Goal: Task Accomplishment & Management: Use online tool/utility

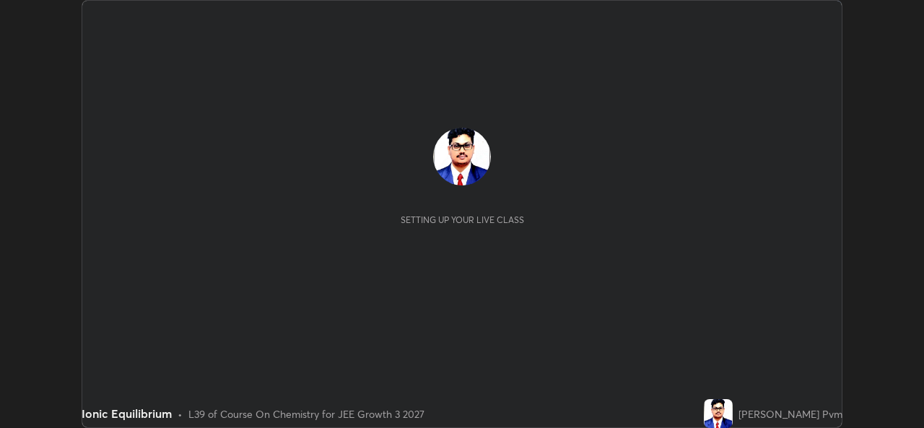
scroll to position [428, 923]
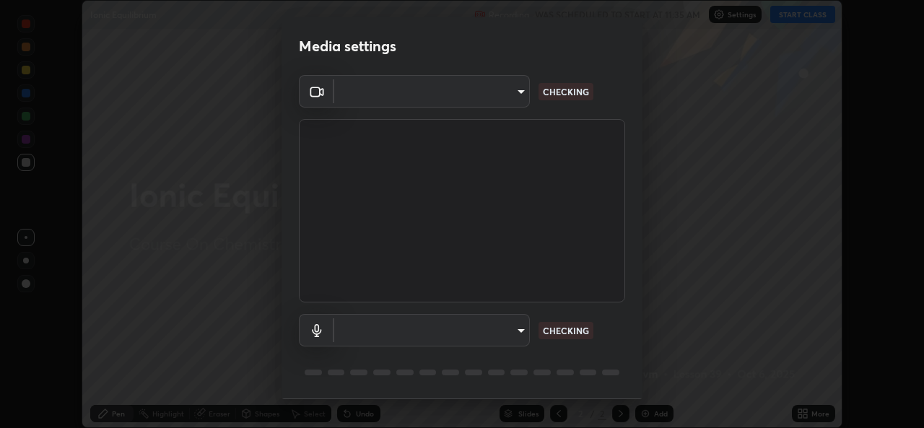
type input "2d519513ed85c55f3f64bc3af4a5ce6df38d1a0b1e75f574cdfd3b11d4634df1"
type input "default"
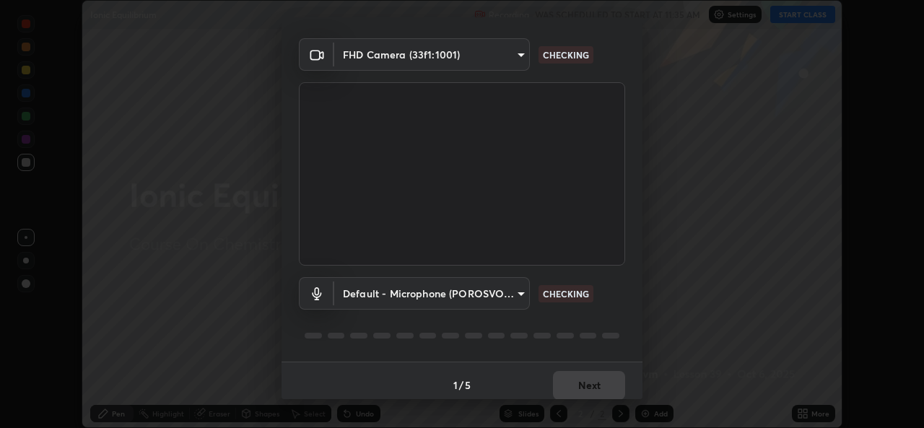
scroll to position [45, 0]
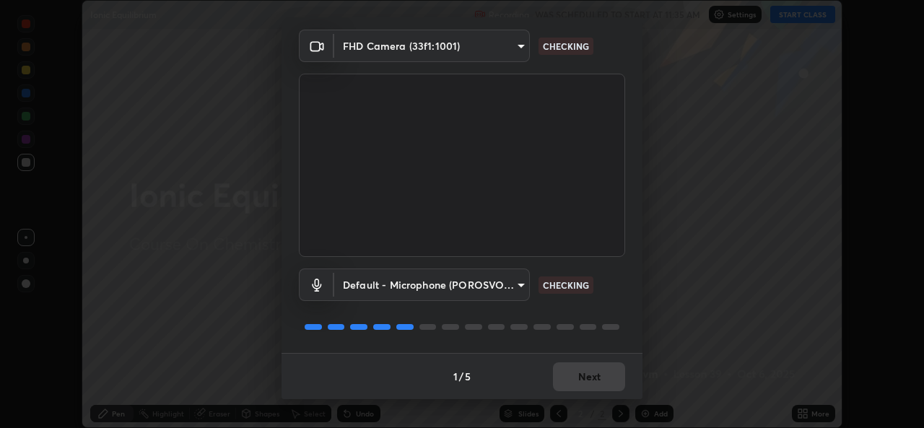
click at [515, 49] on body "Erase all Ionic Equilibrium Recording WAS SCHEDULED TO START AT 11:35 AM Settin…" at bounding box center [462, 214] width 924 height 428
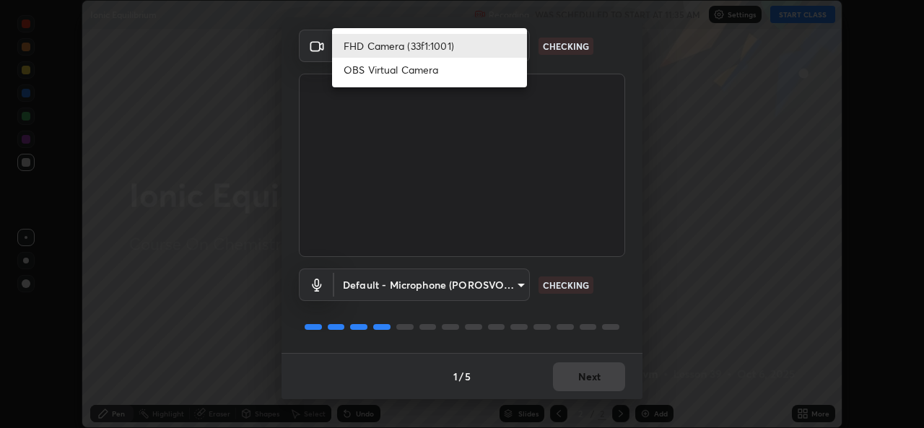
click at [451, 72] on li "OBS Virtual Camera" at bounding box center [429, 70] width 195 height 24
type input "29f2b64fc9d4f5b5b1d7a010a0ecab3b1f64a5bf018aa1d7f1068f1ee18a4d46"
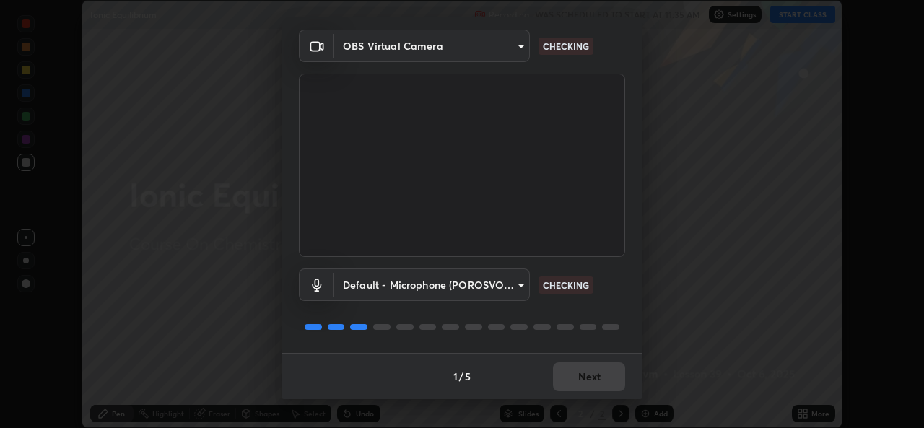
click at [584, 375] on div "1 / 5 Next" at bounding box center [462, 376] width 361 height 46
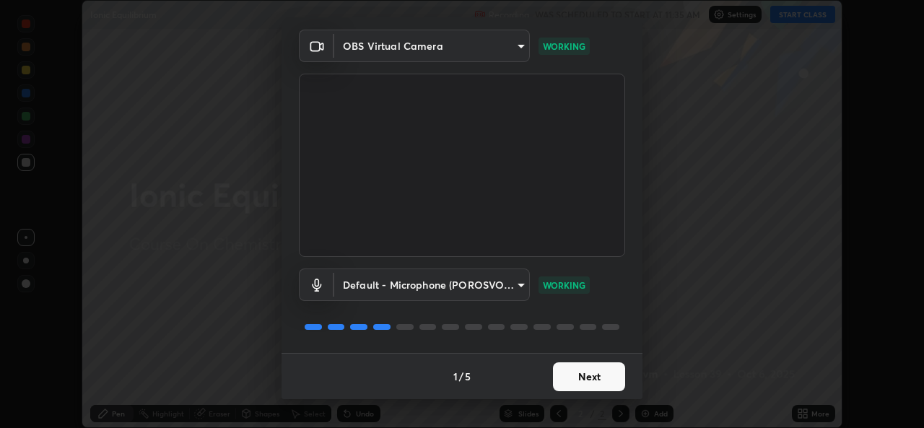
click at [585, 375] on button "Next" at bounding box center [589, 376] width 72 height 29
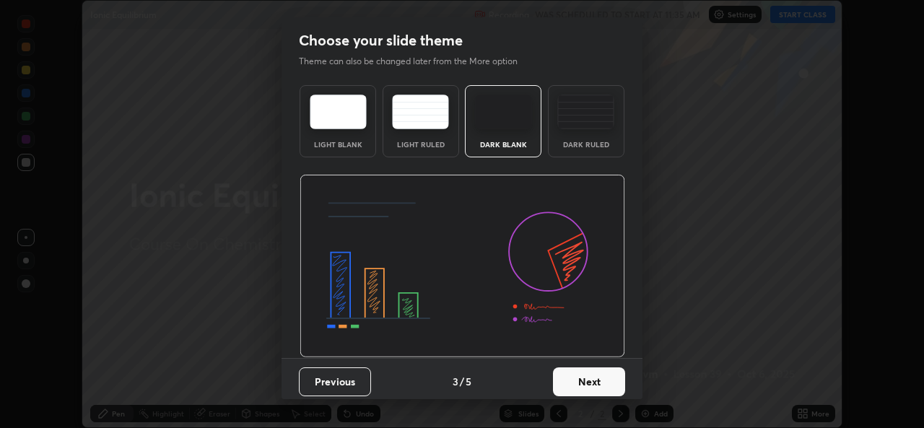
click at [585, 374] on button "Next" at bounding box center [589, 381] width 72 height 29
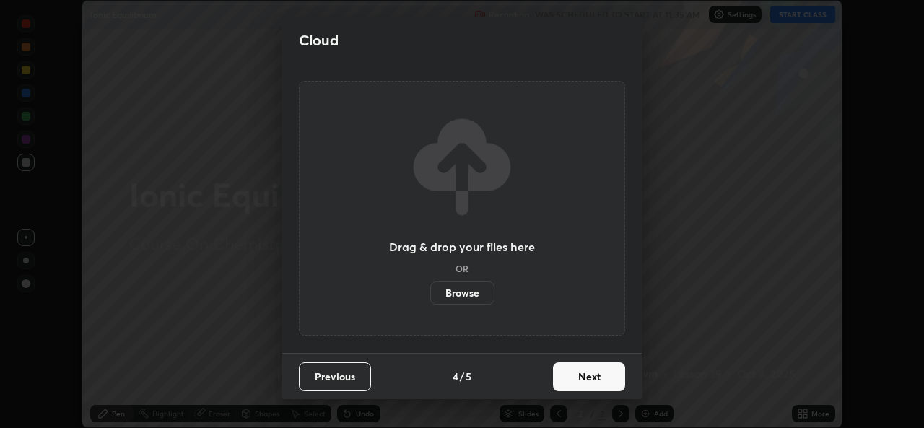
click at [575, 379] on button "Next" at bounding box center [589, 376] width 72 height 29
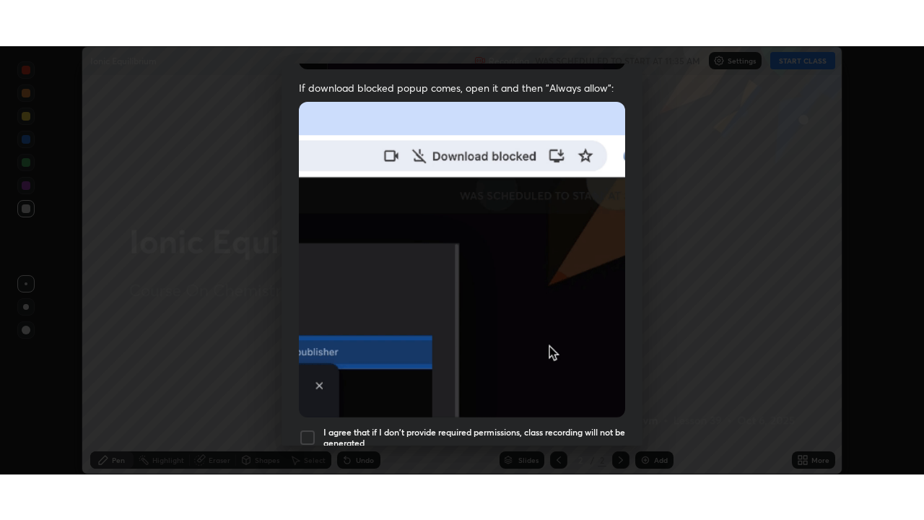
scroll to position [340, 0]
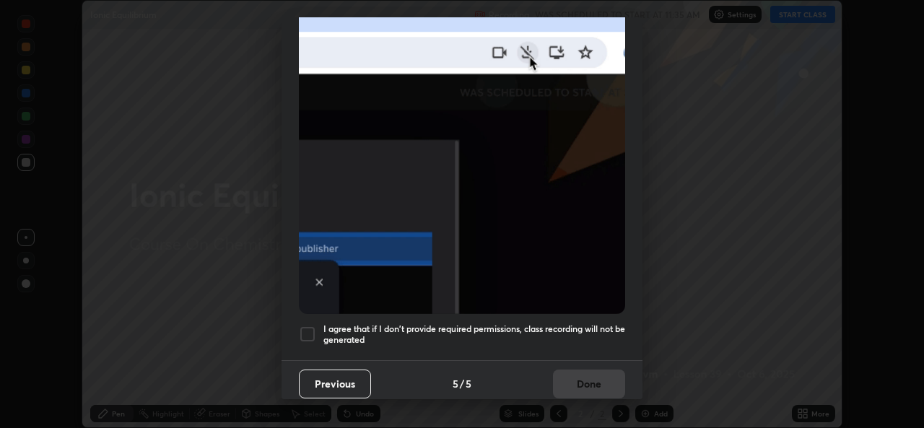
click at [305, 326] on div at bounding box center [307, 334] width 17 height 17
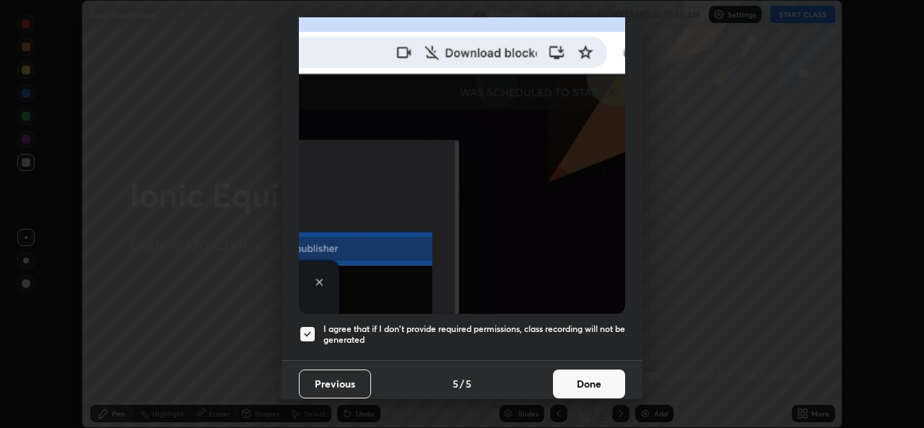
click at [573, 375] on button "Done" at bounding box center [589, 384] width 72 height 29
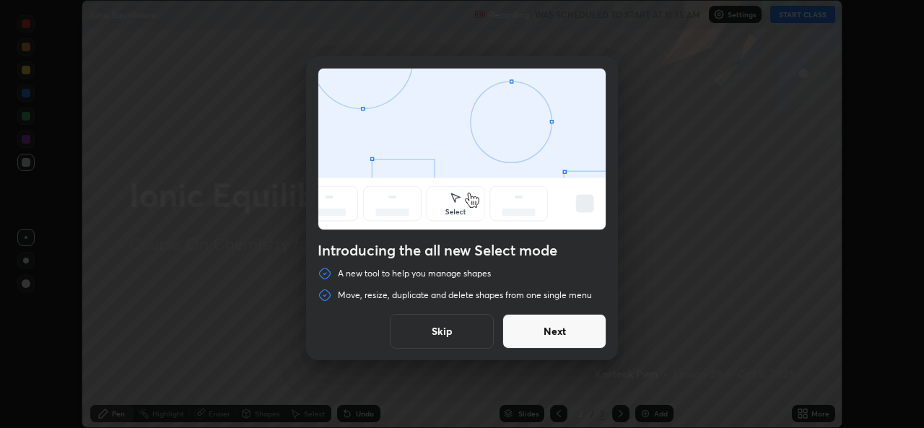
click at [560, 333] on button "Next" at bounding box center [554, 331] width 104 height 35
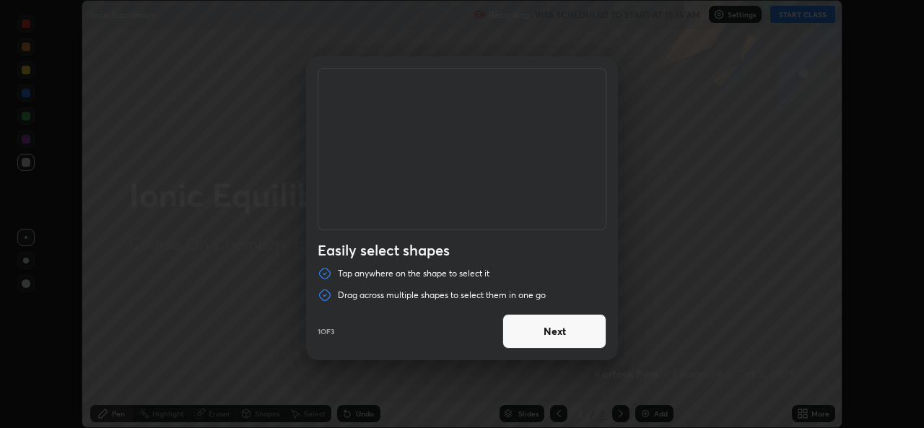
click at [560, 333] on button "Next" at bounding box center [554, 331] width 104 height 35
click at [561, 333] on button "Done" at bounding box center [554, 331] width 104 height 35
click at [562, 331] on div at bounding box center [462, 214] width 924 height 428
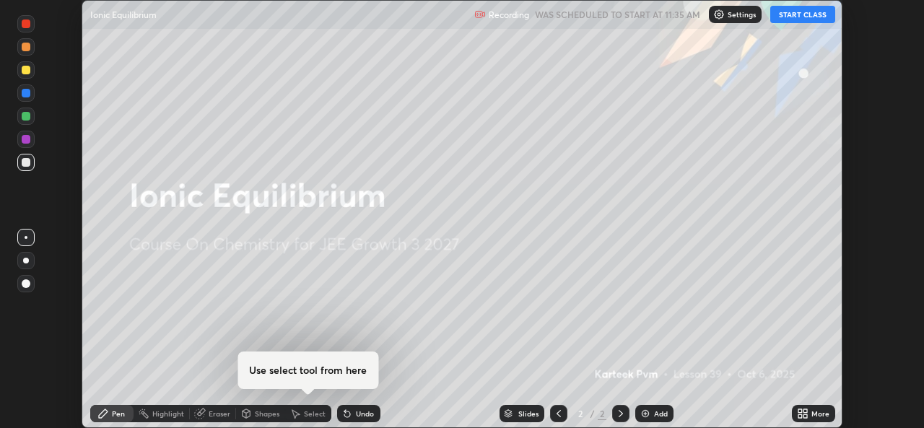
click at [803, 15] on button "START CLASS" at bounding box center [802, 14] width 65 height 17
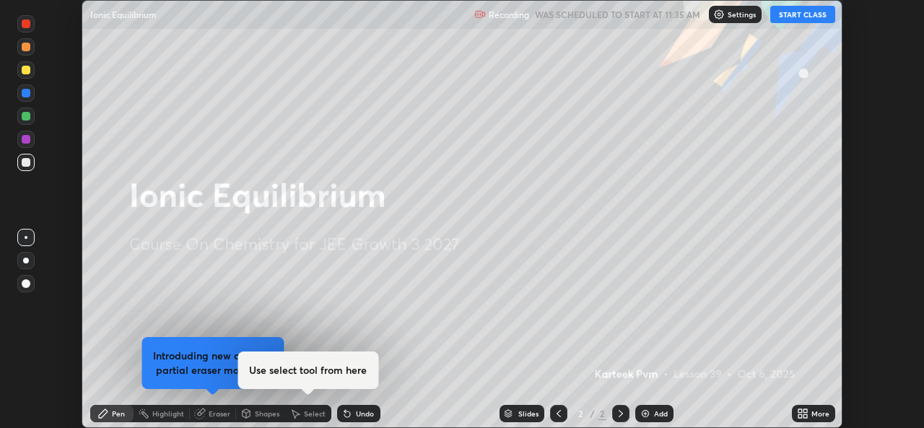
click at [800, 411] on icon at bounding box center [800, 411] width 4 height 4
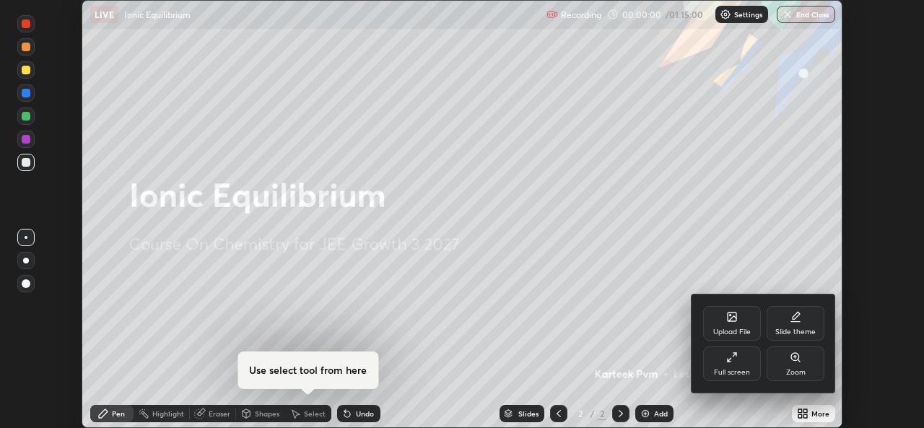
click at [739, 361] on div "Full screen" at bounding box center [732, 364] width 58 height 35
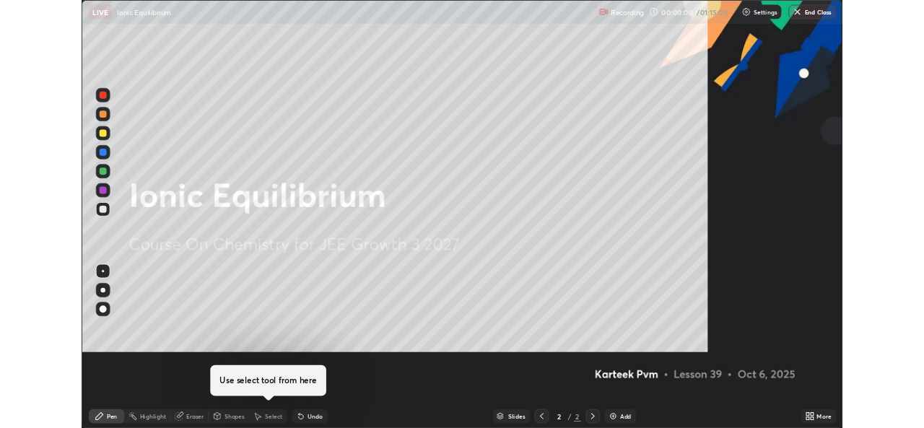
scroll to position [520, 924]
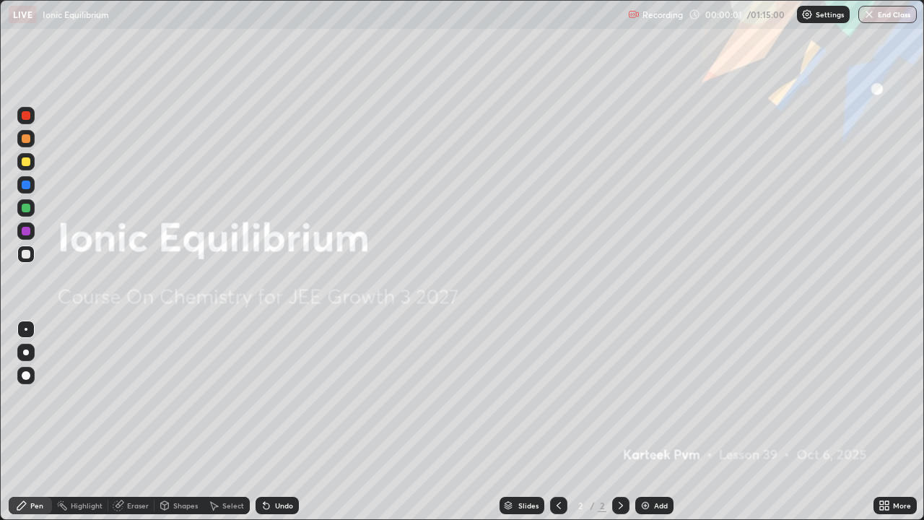
click at [655, 427] on div "Add" at bounding box center [654, 505] width 38 height 17
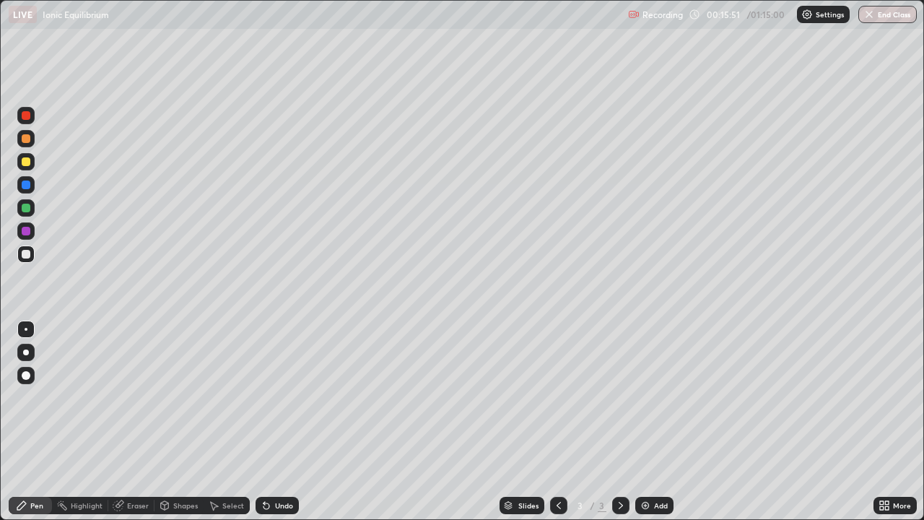
click at [643, 427] on img at bounding box center [646, 506] width 12 height 12
click at [619, 427] on icon at bounding box center [621, 506] width 12 height 12
click at [645, 427] on div "Add" at bounding box center [654, 505] width 38 height 17
click at [281, 427] on div "Undo" at bounding box center [284, 505] width 18 height 7
click at [283, 427] on div "Undo" at bounding box center [284, 505] width 18 height 7
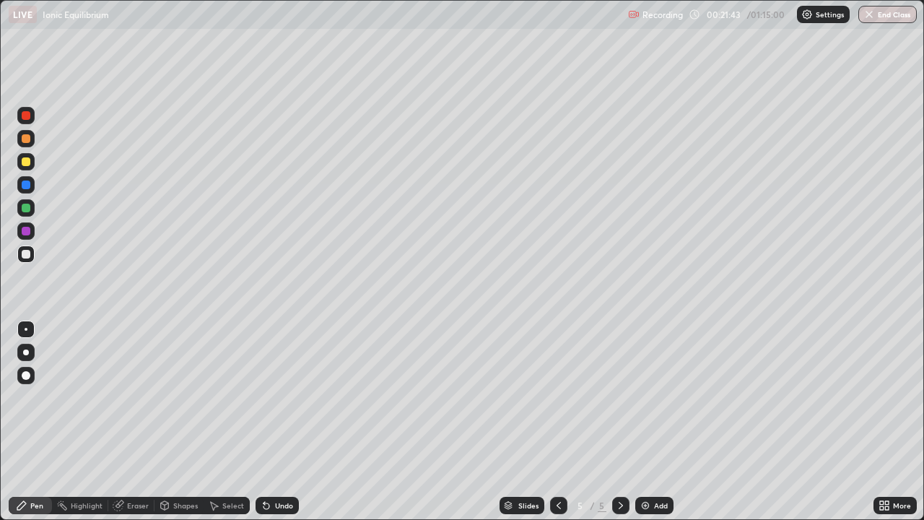
click at [287, 427] on div "Undo" at bounding box center [284, 505] width 18 height 7
click at [26, 229] on div at bounding box center [26, 231] width 9 height 9
click at [27, 164] on div at bounding box center [26, 161] width 9 height 9
click at [269, 427] on icon at bounding box center [267, 506] width 12 height 12
click at [270, 427] on div "Undo" at bounding box center [277, 505] width 43 height 17
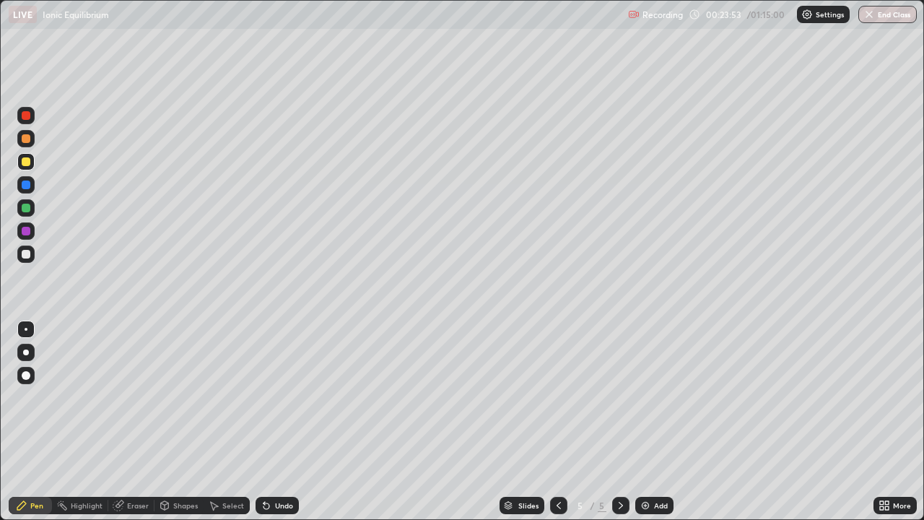
click at [271, 427] on div "Undo" at bounding box center [277, 505] width 43 height 17
click at [274, 427] on div "Undo" at bounding box center [277, 505] width 43 height 17
click at [275, 427] on div "Undo" at bounding box center [284, 505] width 18 height 7
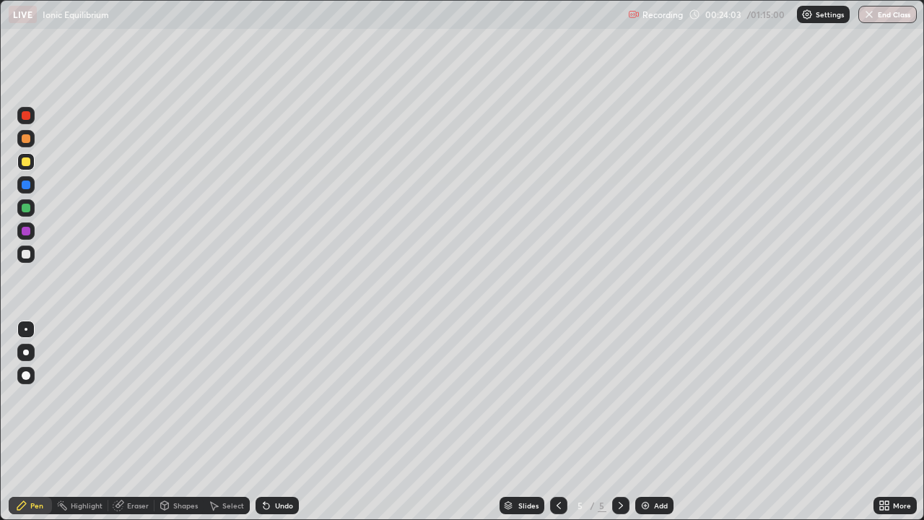
click at [271, 427] on div "Undo" at bounding box center [277, 505] width 43 height 17
click at [285, 427] on div "Undo" at bounding box center [284, 505] width 18 height 7
click at [281, 427] on div "Undo" at bounding box center [284, 505] width 18 height 7
click at [287, 427] on div "Undo" at bounding box center [284, 505] width 18 height 7
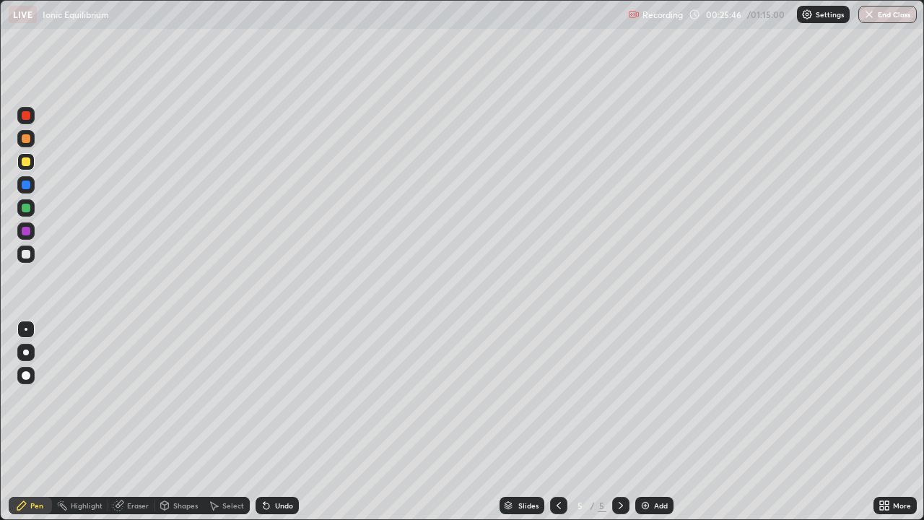
click at [284, 427] on div "Undo" at bounding box center [284, 505] width 18 height 7
click at [278, 427] on div "Undo" at bounding box center [284, 505] width 18 height 7
click at [282, 427] on div "Undo" at bounding box center [284, 505] width 18 height 7
click at [284, 427] on div "Undo" at bounding box center [284, 505] width 18 height 7
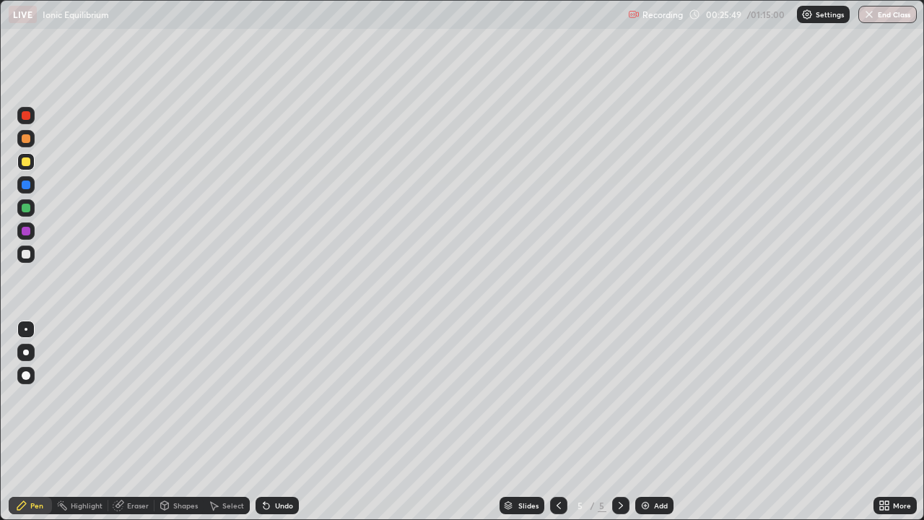
click at [283, 427] on div "Undo" at bounding box center [284, 505] width 18 height 7
click at [281, 427] on div "Undo" at bounding box center [284, 505] width 18 height 7
click at [126, 427] on div "Eraser" at bounding box center [131, 505] width 46 height 17
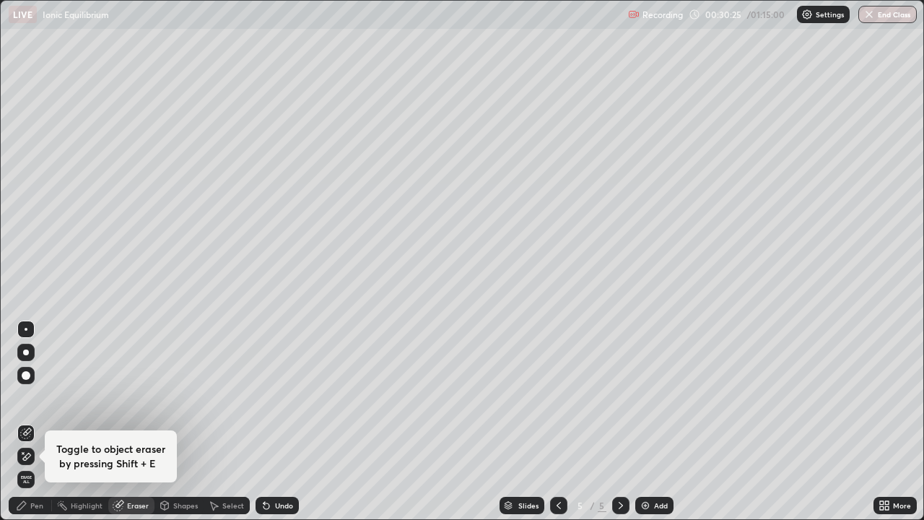
click at [40, 427] on div "Pen" at bounding box center [36, 505] width 13 height 7
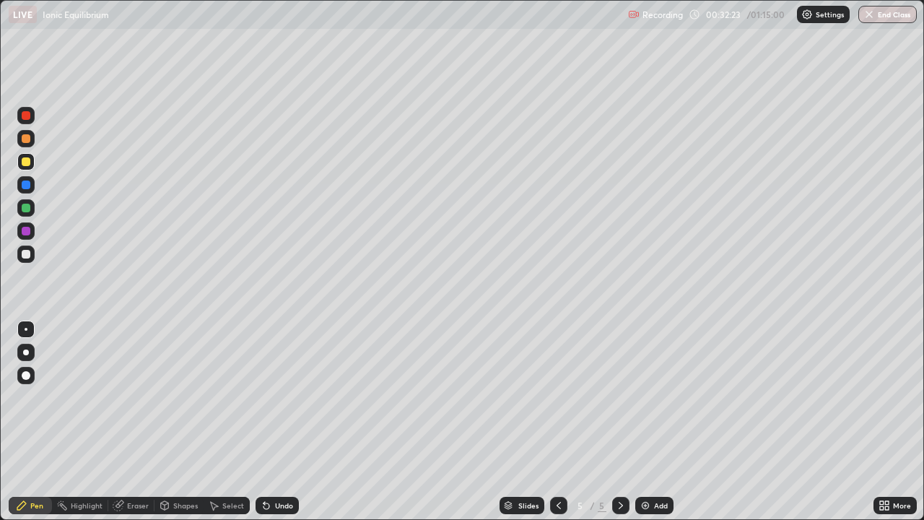
click at [654, 427] on div "Add" at bounding box center [654, 505] width 38 height 17
click at [281, 427] on div "Undo" at bounding box center [277, 505] width 43 height 17
click at [276, 427] on div "Undo" at bounding box center [284, 505] width 18 height 7
click at [287, 427] on div "Undo" at bounding box center [277, 505] width 43 height 17
click at [284, 427] on div "Undo" at bounding box center [284, 505] width 18 height 7
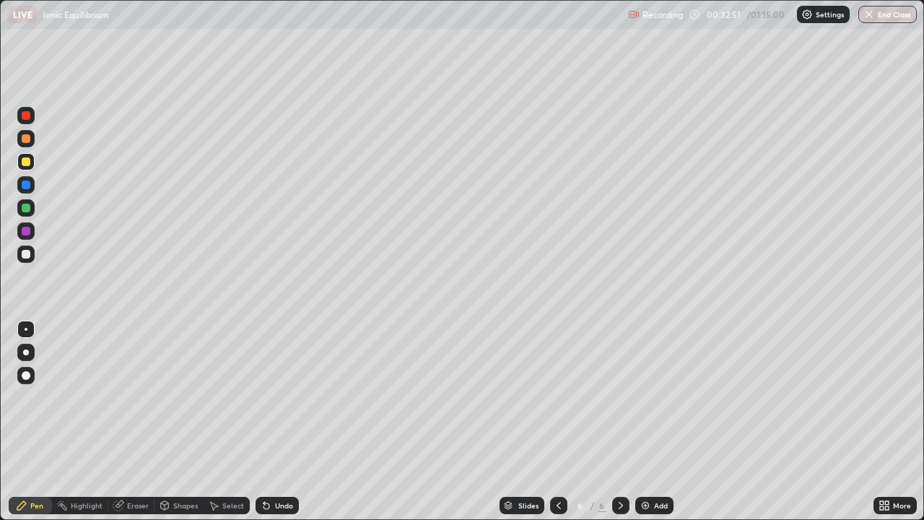
click at [281, 427] on div "Undo" at bounding box center [284, 505] width 18 height 7
click at [276, 427] on div "Undo" at bounding box center [284, 505] width 18 height 7
click at [285, 427] on div "Undo" at bounding box center [284, 505] width 18 height 7
click at [281, 427] on div "Undo" at bounding box center [284, 505] width 18 height 7
click at [19, 256] on div at bounding box center [25, 253] width 17 height 17
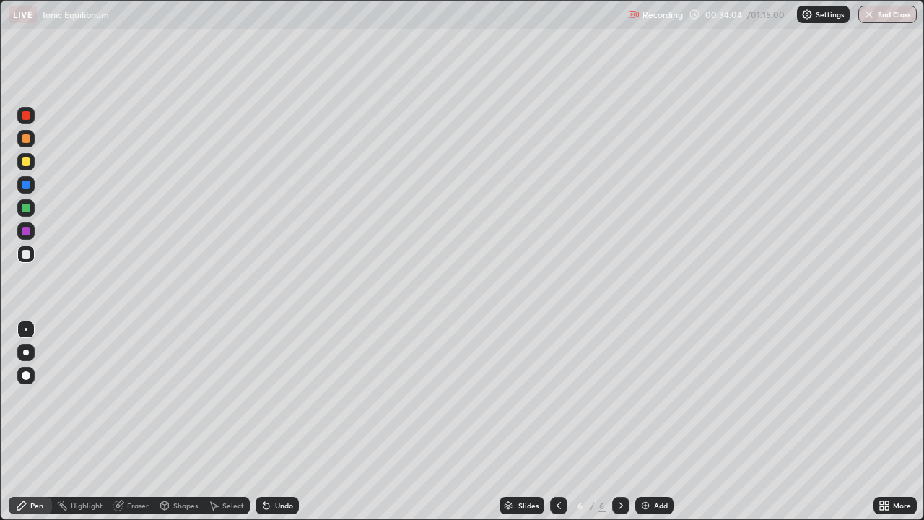
click at [267, 427] on icon at bounding box center [267, 506] width 12 height 12
click at [271, 427] on div "Undo" at bounding box center [277, 505] width 43 height 17
click at [270, 427] on div "Undo" at bounding box center [277, 505] width 43 height 17
click at [285, 427] on div "Undo" at bounding box center [284, 505] width 18 height 7
click at [282, 427] on div "Undo" at bounding box center [284, 505] width 18 height 7
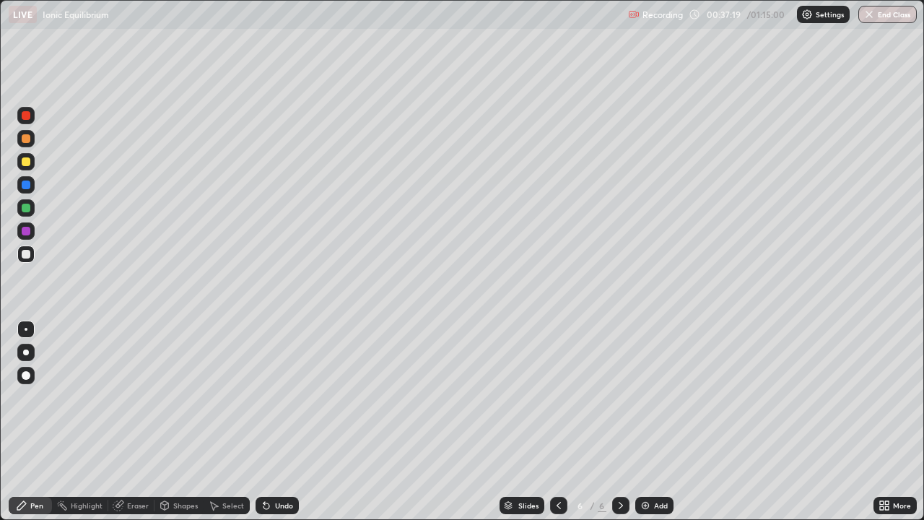
click at [124, 427] on div "Eraser" at bounding box center [131, 505] width 46 height 17
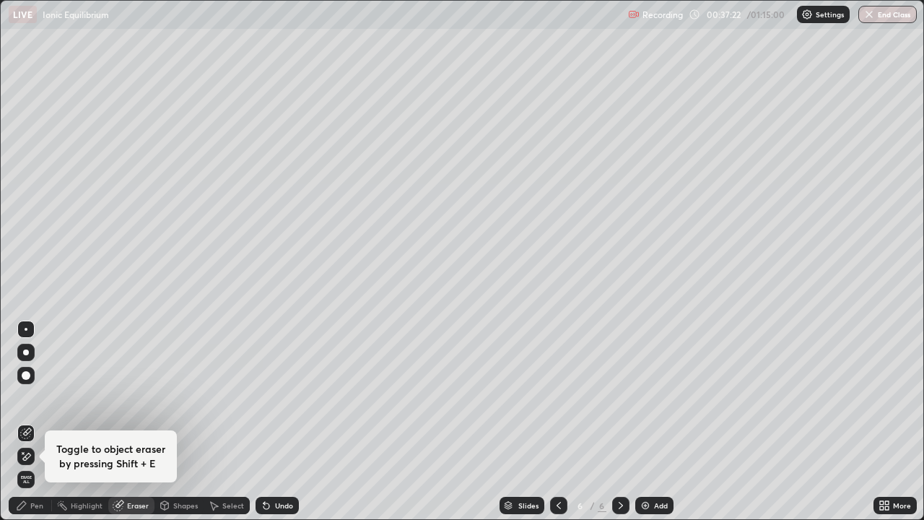
click at [35, 427] on div "Pen" at bounding box center [30, 505] width 43 height 17
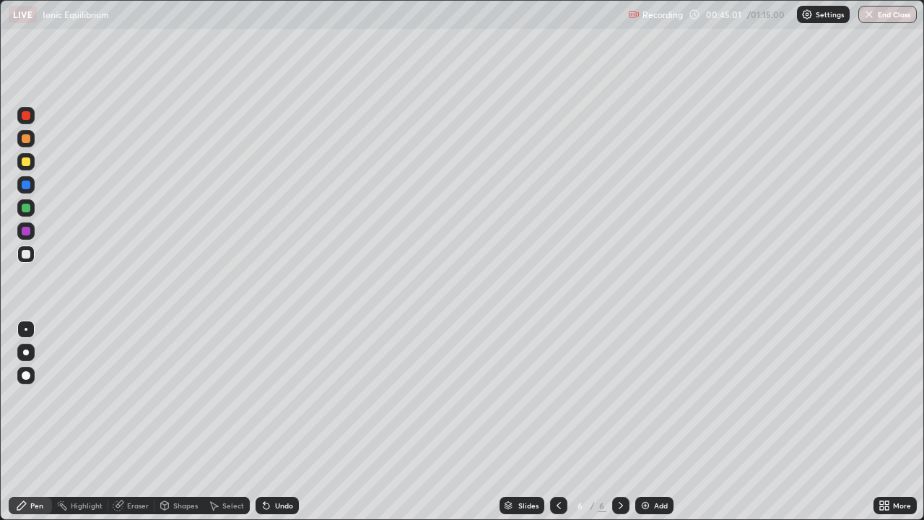
click at [654, 427] on div "Add" at bounding box center [661, 505] width 14 height 7
click at [279, 427] on div "Undo" at bounding box center [284, 505] width 18 height 7
click at [296, 427] on div "Undo" at bounding box center [277, 505] width 43 height 17
click at [288, 427] on div "Undo" at bounding box center [277, 505] width 43 height 17
click at [288, 427] on div "Undo" at bounding box center [284, 505] width 18 height 7
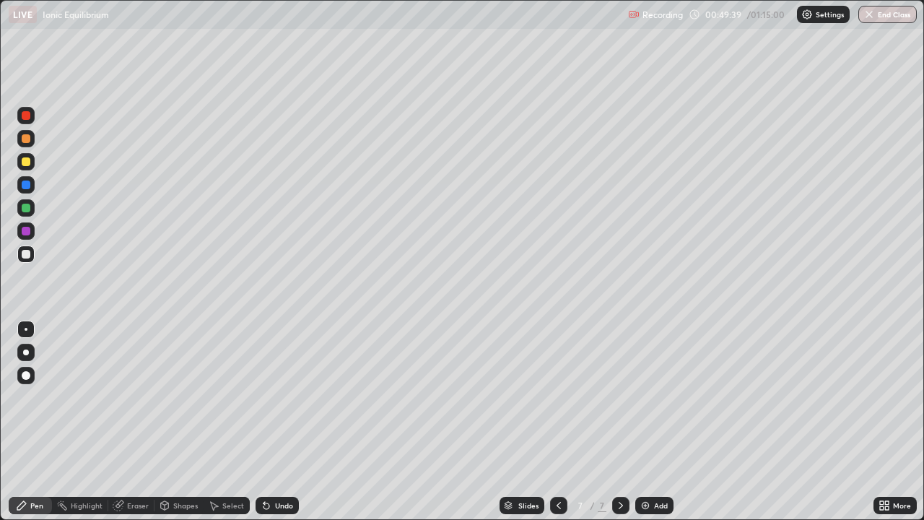
click at [287, 427] on div "Undo" at bounding box center [284, 505] width 18 height 7
click at [281, 427] on div "Undo" at bounding box center [284, 505] width 18 height 7
click at [287, 427] on div "Undo" at bounding box center [284, 505] width 18 height 7
click at [282, 427] on div "Undo" at bounding box center [284, 505] width 18 height 7
click at [286, 427] on div "Undo" at bounding box center [284, 505] width 18 height 7
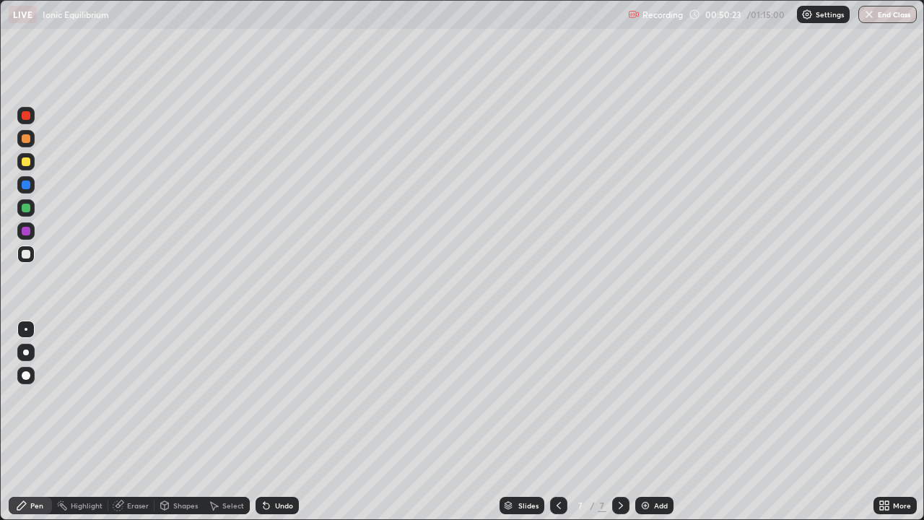
click at [283, 427] on div "Undo" at bounding box center [284, 505] width 18 height 7
click at [129, 427] on div "Eraser" at bounding box center [138, 505] width 22 height 7
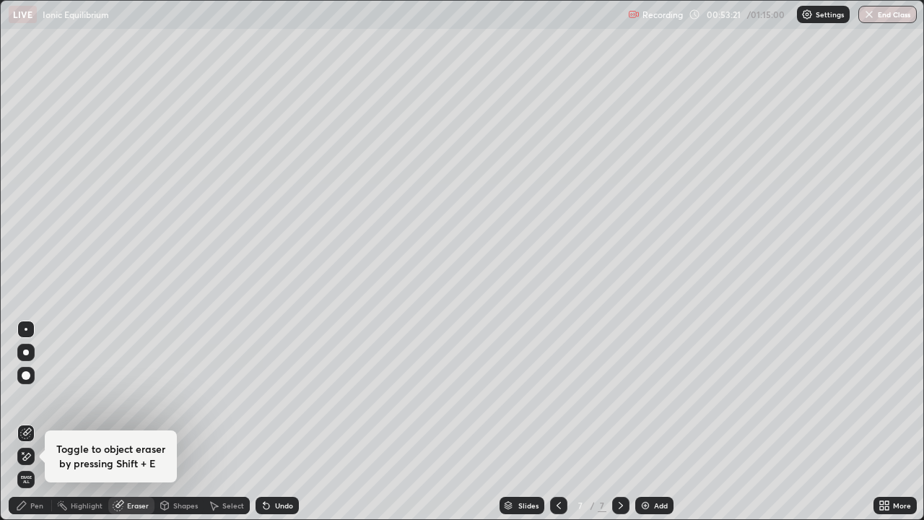
click at [35, 427] on div "Pen" at bounding box center [36, 505] width 13 height 7
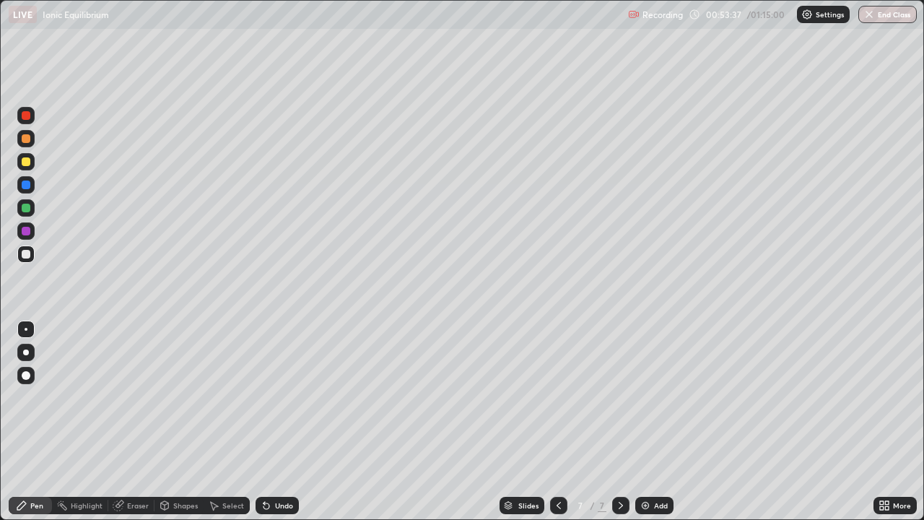
click at [271, 427] on div "Undo" at bounding box center [277, 505] width 43 height 17
click at [277, 427] on div "Undo" at bounding box center [277, 505] width 43 height 17
click at [275, 427] on div "Undo" at bounding box center [284, 505] width 18 height 7
click at [277, 427] on div "Undo" at bounding box center [277, 505] width 43 height 17
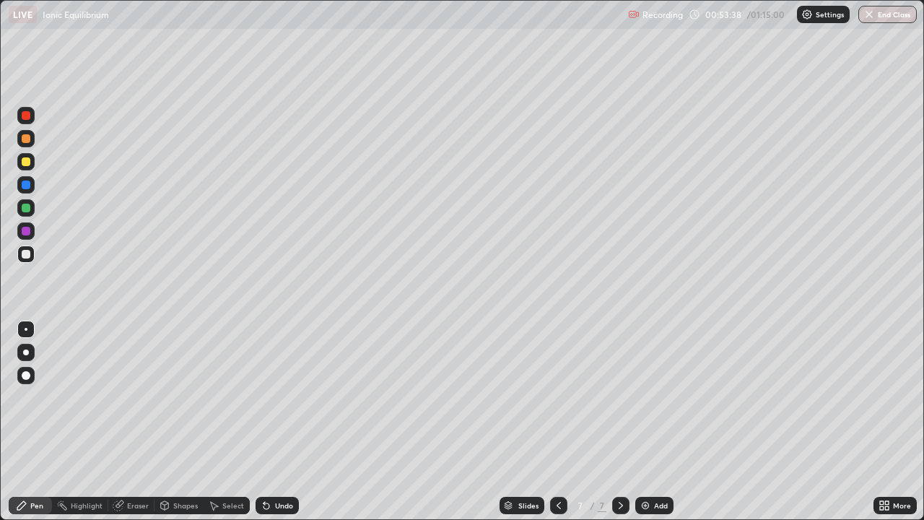
click at [278, 427] on div "Undo" at bounding box center [277, 505] width 43 height 17
click at [277, 427] on div "Undo" at bounding box center [284, 505] width 18 height 7
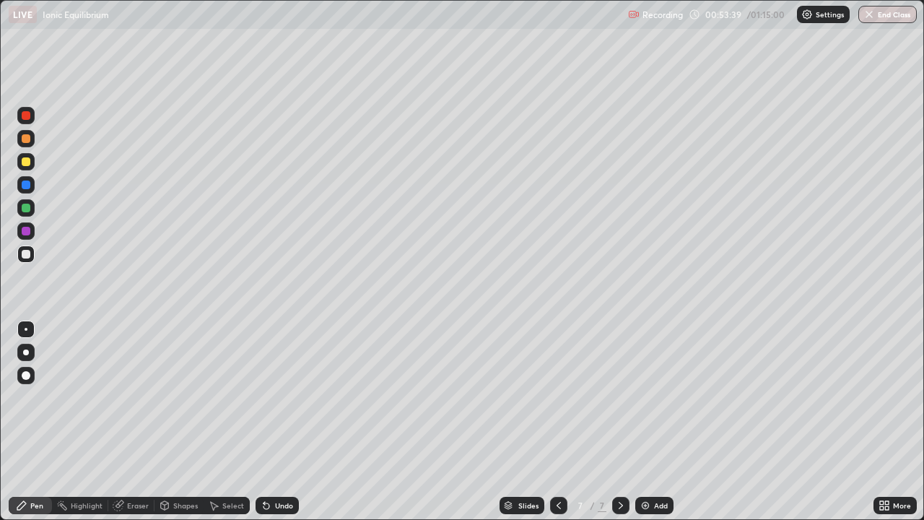
click at [276, 427] on div "Undo" at bounding box center [284, 505] width 18 height 7
click at [277, 427] on div "Undo" at bounding box center [284, 505] width 18 height 7
click at [280, 427] on div "Undo" at bounding box center [284, 505] width 18 height 7
click at [640, 427] on div "Add" at bounding box center [654, 505] width 38 height 17
click at [287, 427] on div "Undo" at bounding box center [284, 505] width 18 height 7
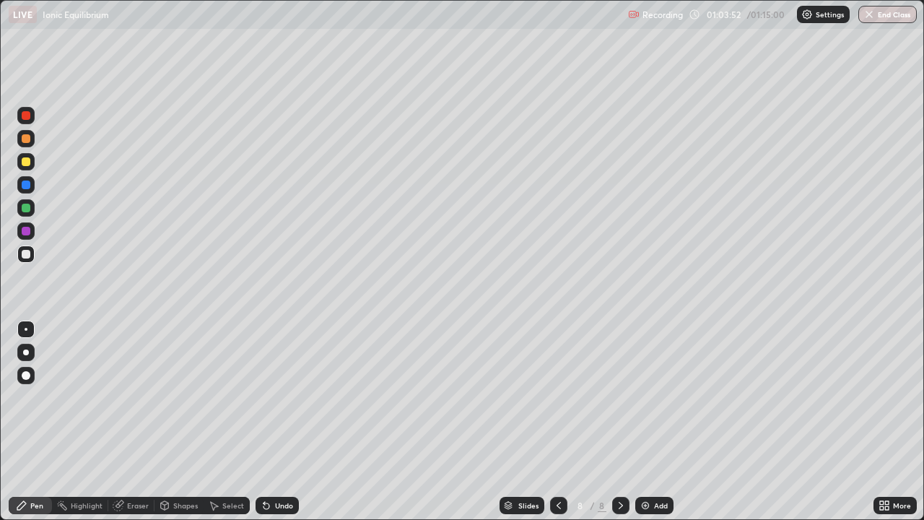
click at [279, 427] on div "Undo" at bounding box center [284, 505] width 18 height 7
click at [281, 427] on div "Undo" at bounding box center [284, 505] width 18 height 7
click at [284, 427] on div "Undo" at bounding box center [277, 505] width 43 height 17
click at [286, 427] on div "Undo" at bounding box center [284, 505] width 18 height 7
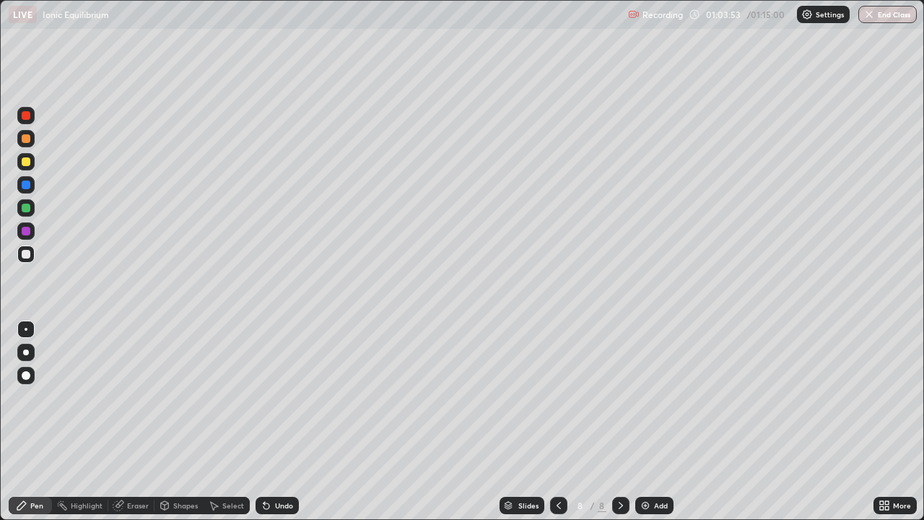
click at [286, 427] on div "Undo" at bounding box center [284, 505] width 18 height 7
click at [287, 427] on div "Undo" at bounding box center [284, 505] width 18 height 7
click at [282, 427] on div "Undo" at bounding box center [277, 505] width 43 height 17
click at [281, 427] on div "Undo" at bounding box center [277, 505] width 43 height 17
click at [282, 427] on div "Undo" at bounding box center [284, 505] width 18 height 7
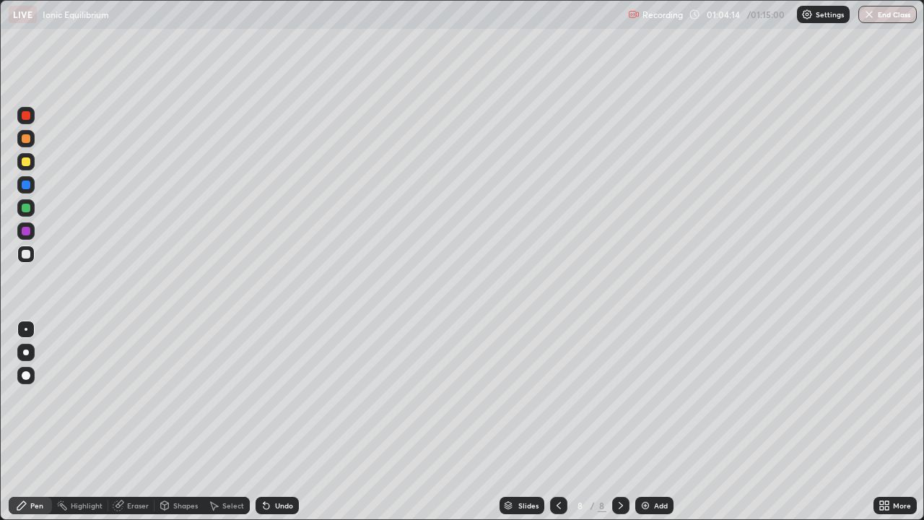
click at [287, 427] on div "Undo" at bounding box center [284, 505] width 18 height 7
click at [284, 427] on div "Undo" at bounding box center [284, 505] width 18 height 7
click at [277, 427] on div "Undo" at bounding box center [284, 505] width 18 height 7
click at [279, 427] on div "Undo" at bounding box center [284, 505] width 18 height 7
click at [282, 427] on div "Undo" at bounding box center [284, 505] width 18 height 7
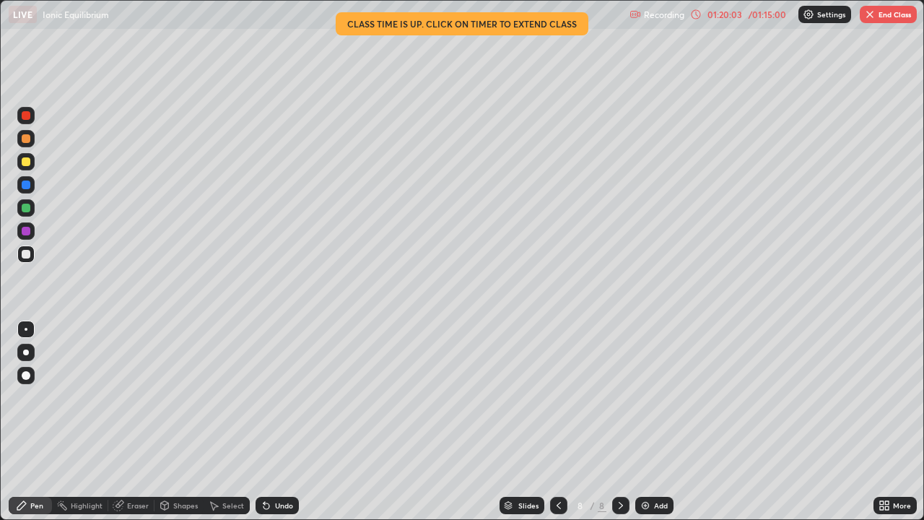
click at [880, 20] on button "End Class" at bounding box center [888, 14] width 57 height 17
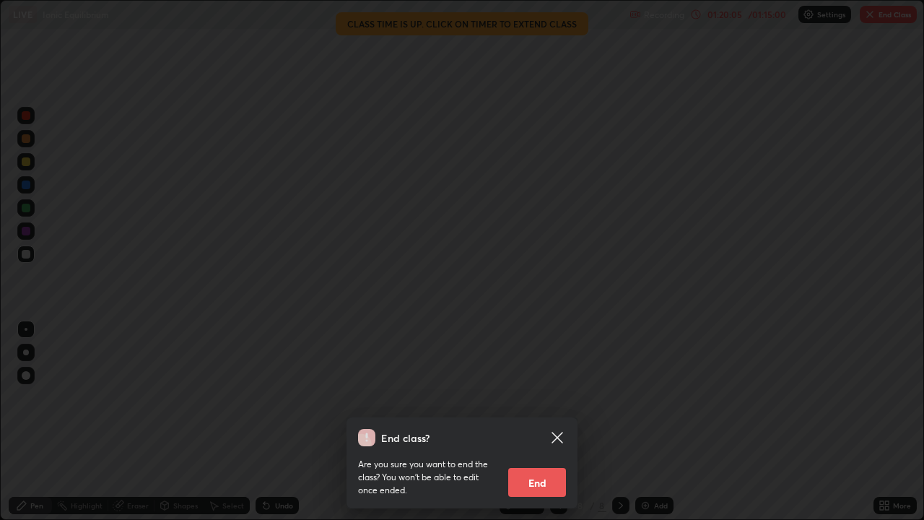
click at [544, 427] on button "End" at bounding box center [537, 482] width 58 height 29
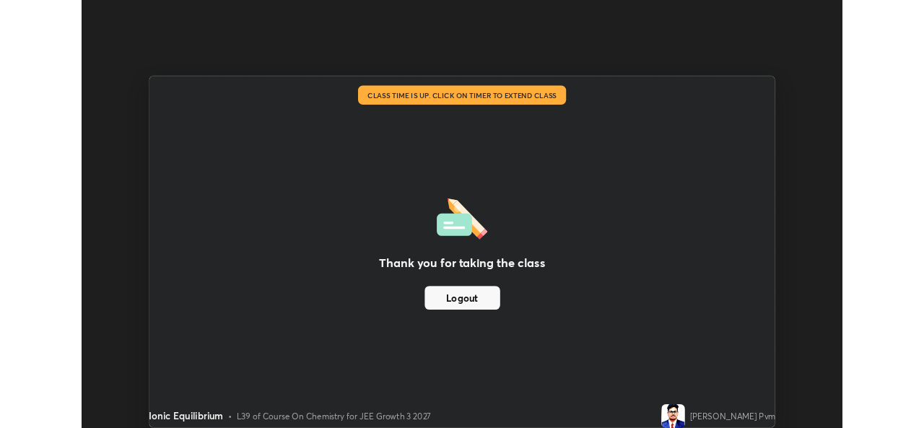
scroll to position [71768, 71272]
